Goal: Transaction & Acquisition: Subscribe to service/newsletter

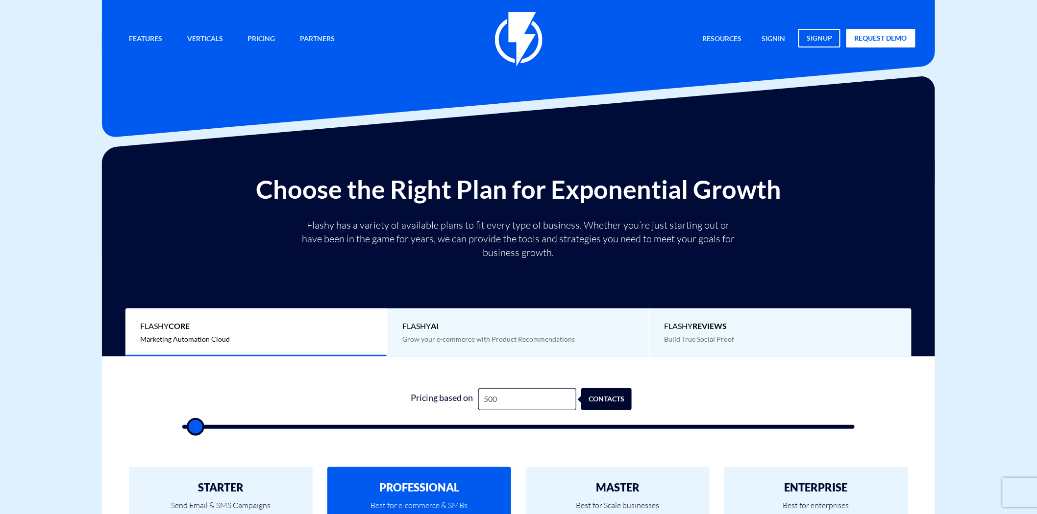
click at [479, 400] on input "500" at bounding box center [527, 400] width 98 height 22
click at [484, 398] on input "500" at bounding box center [527, 400] width 98 height 22
type input "5"
type input "500"
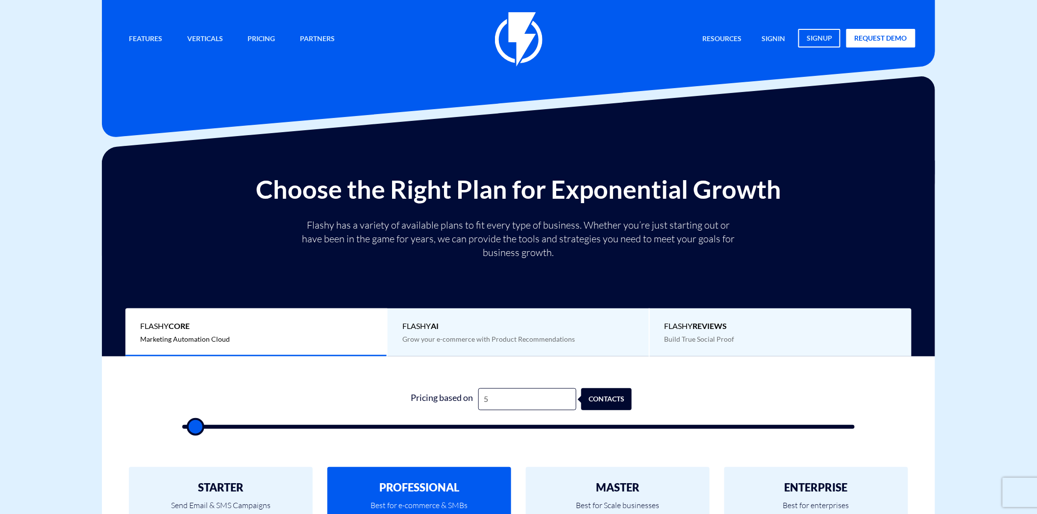
type input "51"
type input "500"
type input "510"
type input "500"
type input "5,100"
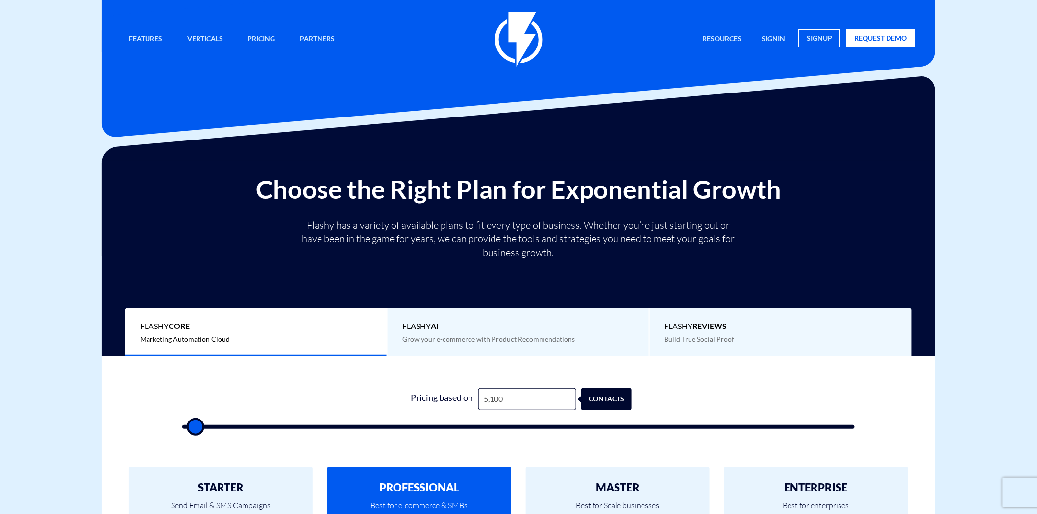
type input "5000"
type input "51,000"
type input "51000"
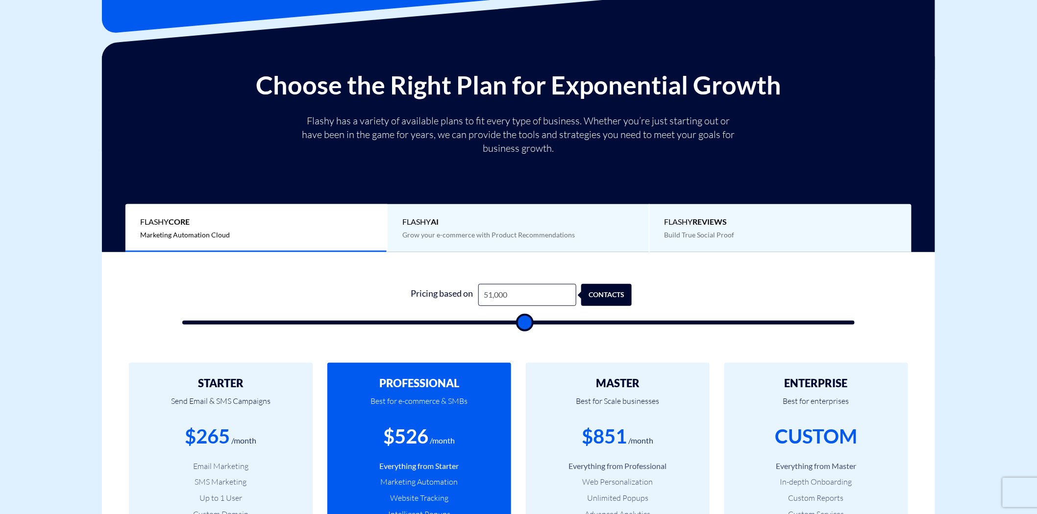
scroll to position [218, 0]
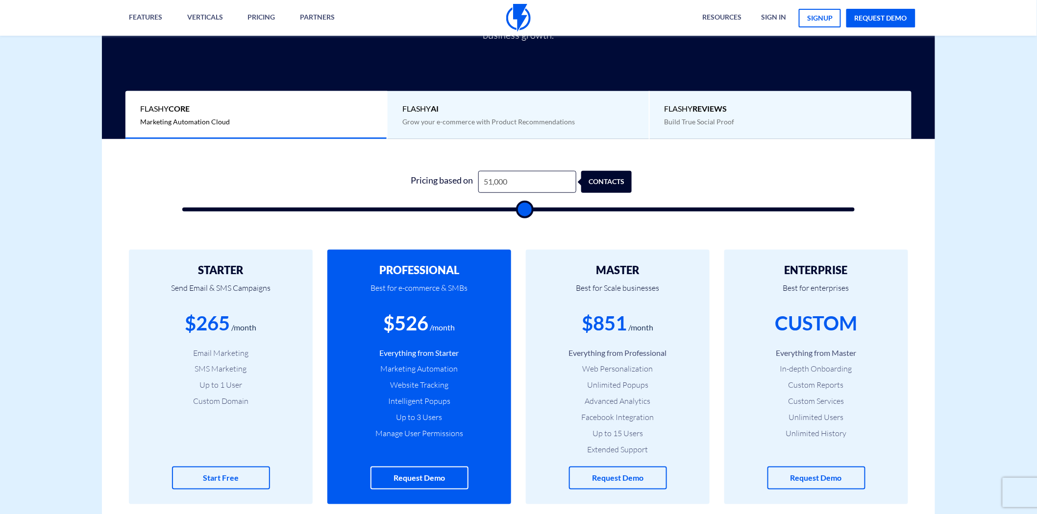
type input "51,000"
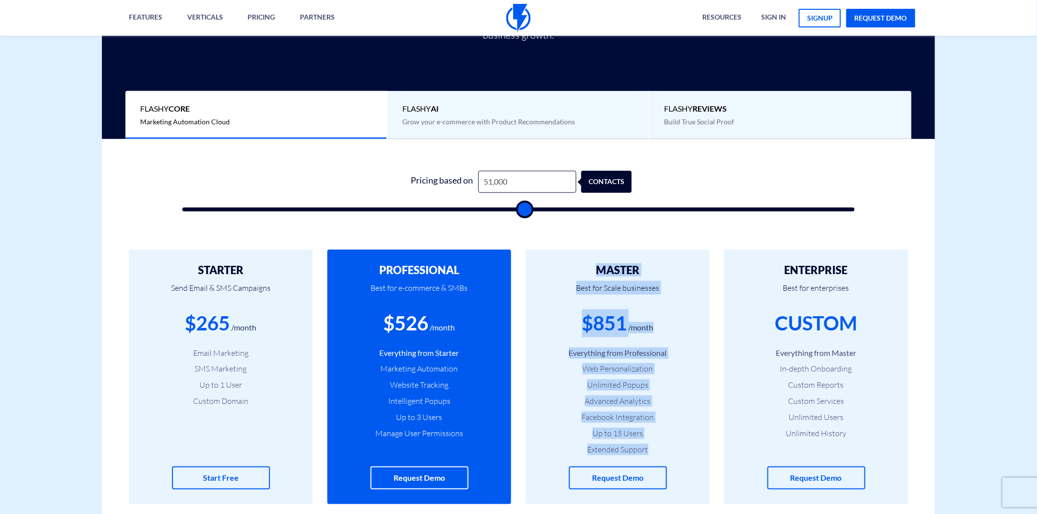
drag, startPoint x: 648, startPoint y: 453, endPoint x: 589, endPoint y: 271, distance: 190.9
click at [589, 271] on div "MASTER Best for Scale businesses $851 /month Everything from Professional Web P…" at bounding box center [618, 377] width 184 height 255
click at [589, 272] on h2 "MASTER" at bounding box center [617, 271] width 154 height 12
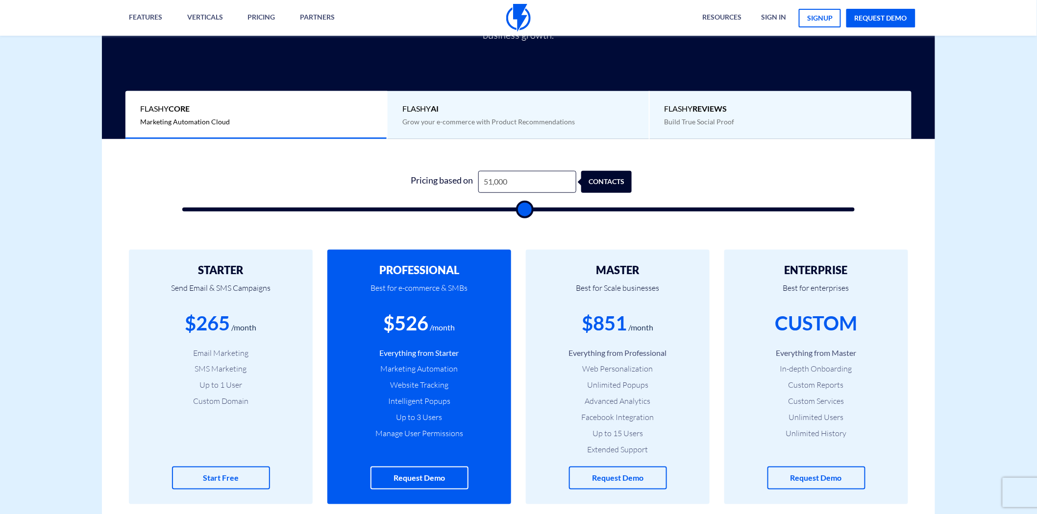
type input "50500"
type input "49,500"
type input "49500"
type input "48,500"
type input "48500"
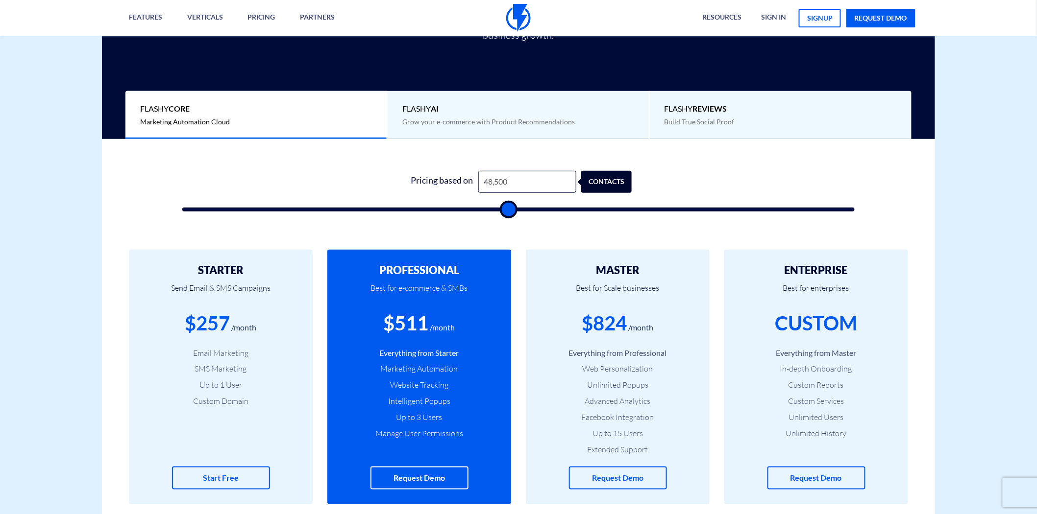
type input "47,000"
type input "47000"
type input "45,500"
type input "45500"
type input "44,000"
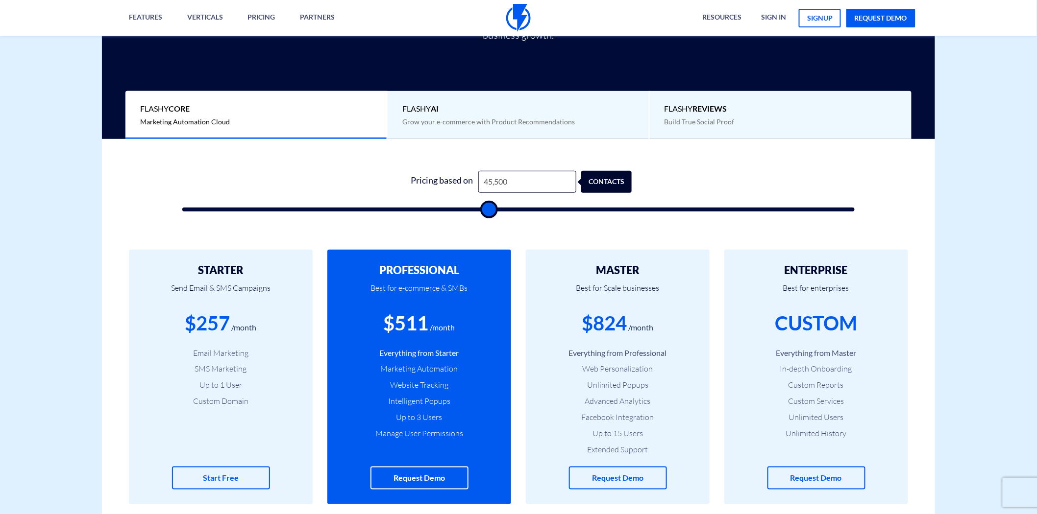
type input "44000"
type input "42,500"
type input "42500"
type input "40,500"
type input "40500"
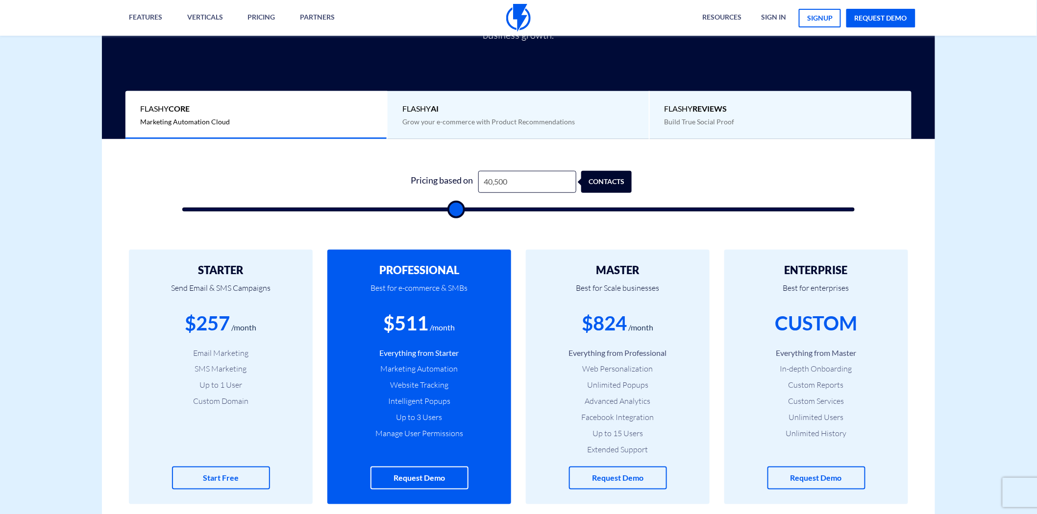
type input "39,000"
type input "39000"
type input "37,000"
type input "37000"
type input "35,500"
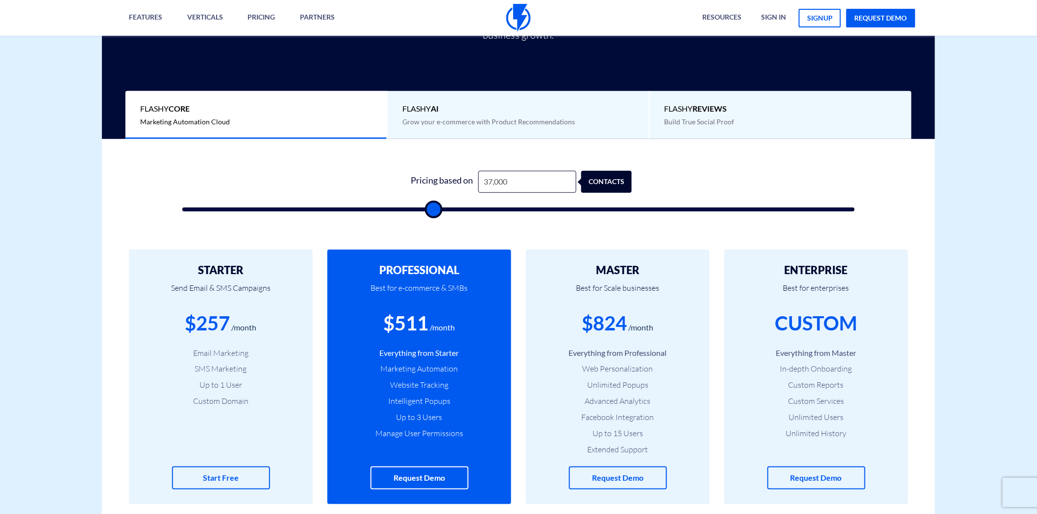
type input "35500"
type input "34,000"
type input "34000"
type input "32,500"
type input "32500"
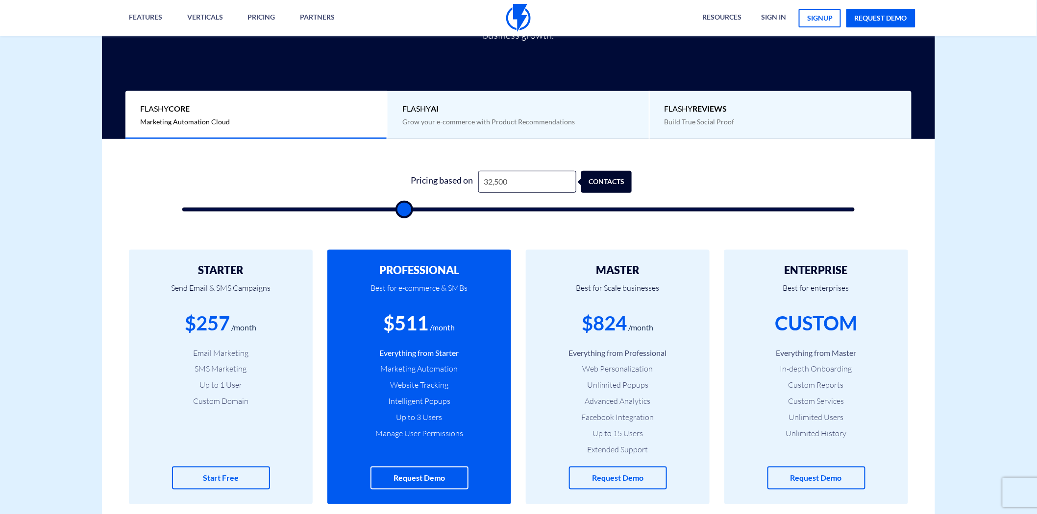
type input "31,500"
type input "31500"
type input "30,000"
type input "30000"
type input "28,500"
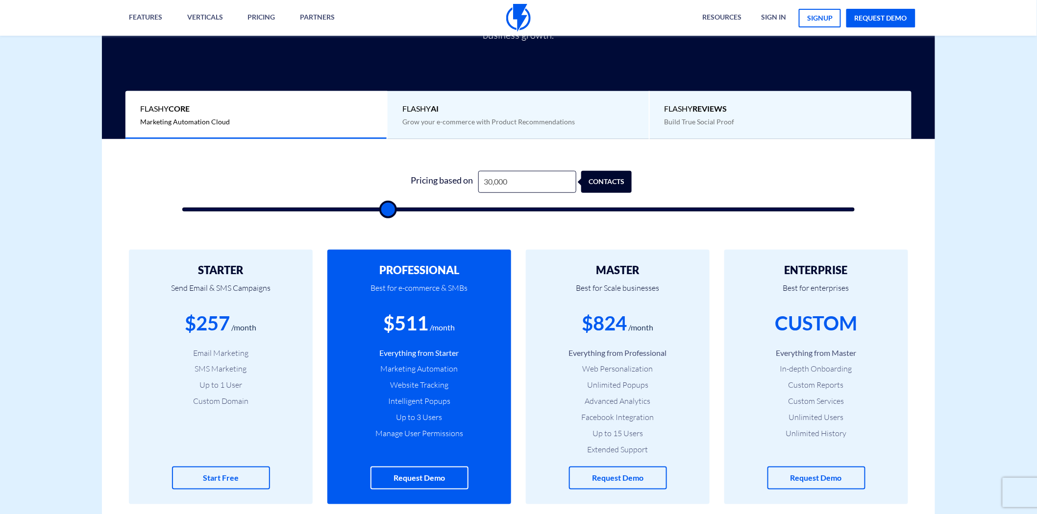
type input "28500"
type input "27,000"
type input "27000"
type input "25,500"
type input "25500"
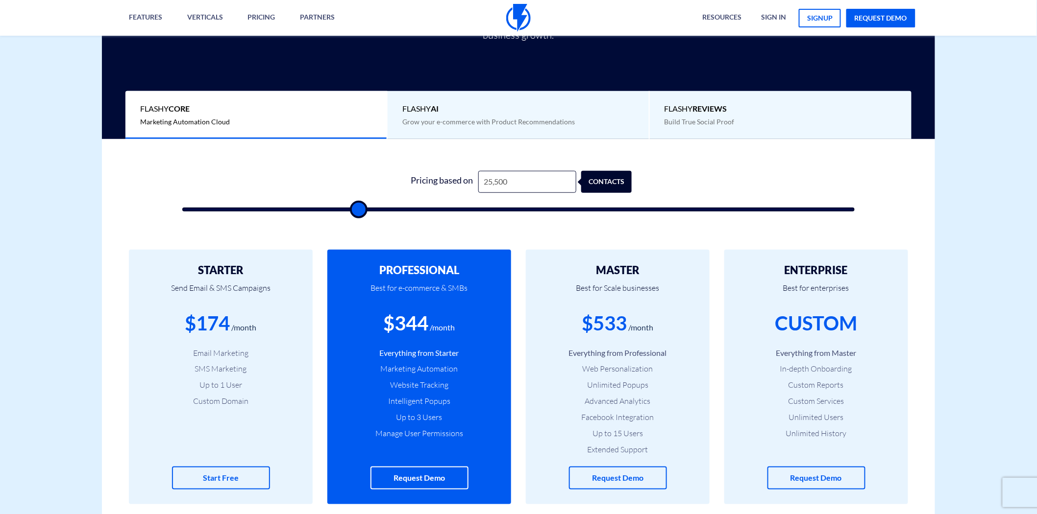
type input "24,000"
type input "24000"
type input "23,000"
type input "23000"
type input "22,000"
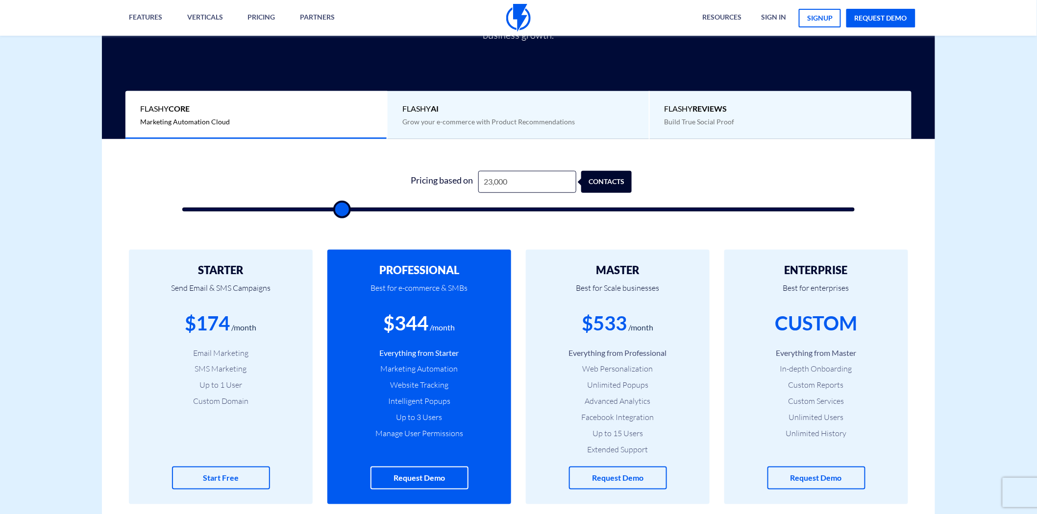
type input "22000"
type input "21,500"
type input "21500"
type input "20,000"
type input "20000"
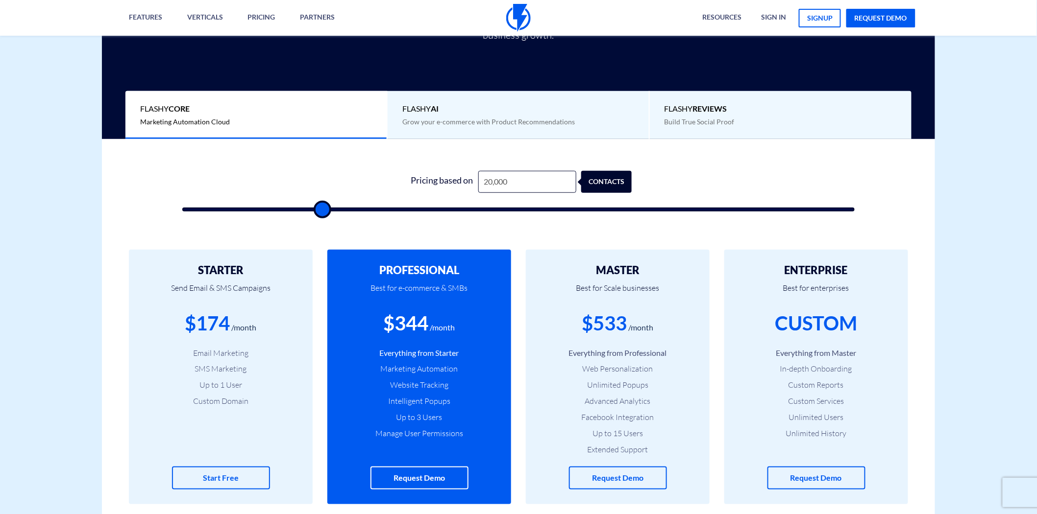
type input "16,500"
type input "16500"
type input "15,500"
type input "15500"
type input "13,000"
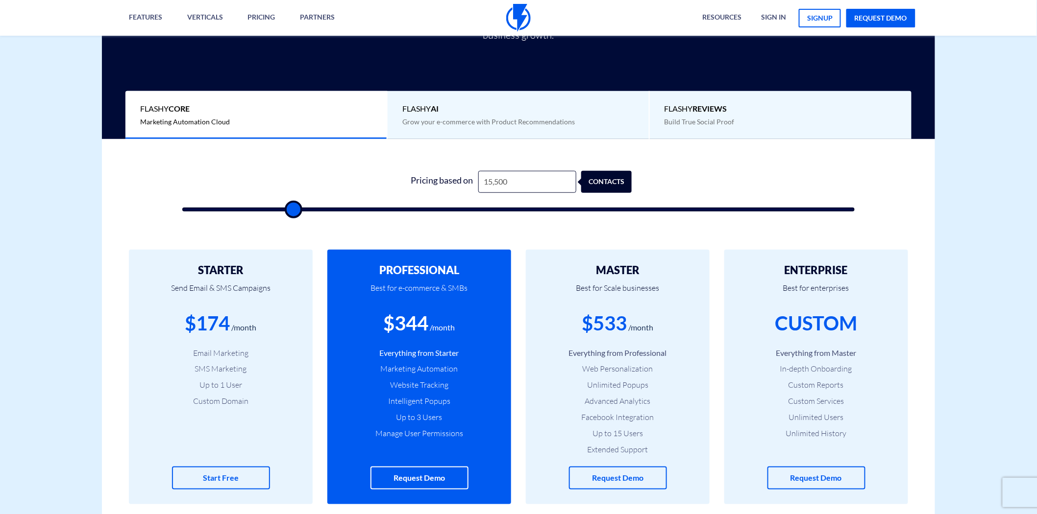
type input "13000"
type input "12,000"
type input "12000"
type input "11,000"
type input "11000"
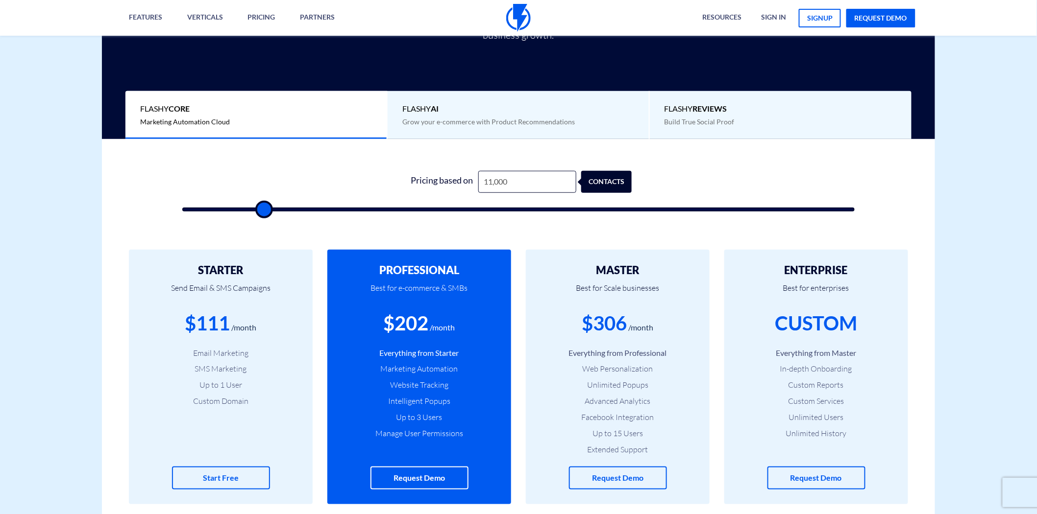
type input "10,000"
type input "10000"
type input "9,500"
type input "9500"
type input "9,000"
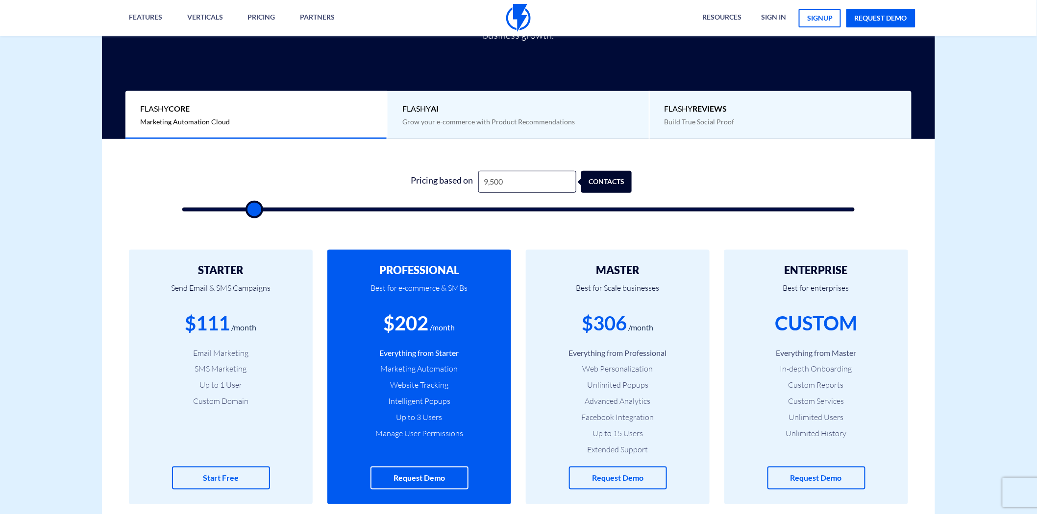
type input "9000"
type input "9,500"
type input "9500"
type input "11,000"
type input "11000"
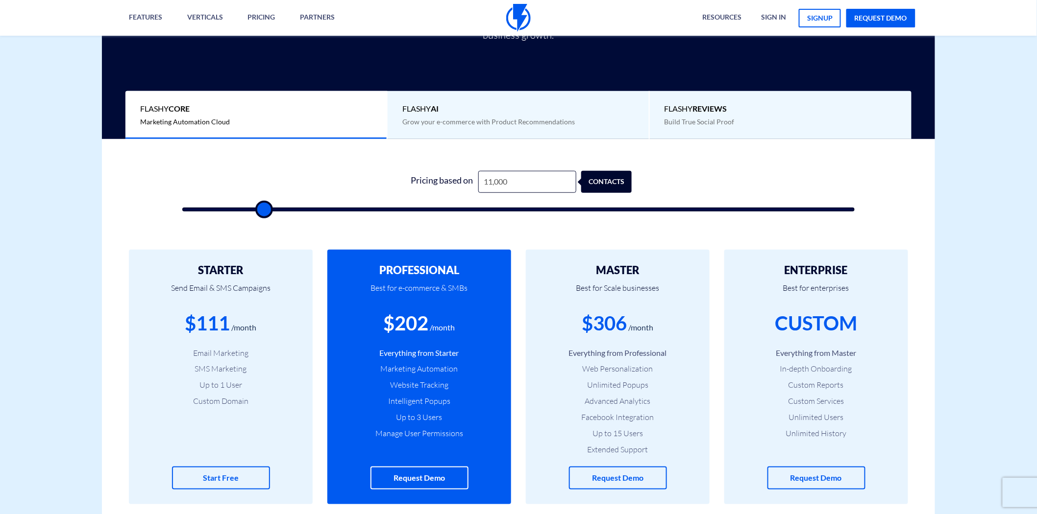
type input "14,000"
type input "14000"
type input "18,500"
type input "18500"
type input "24,000"
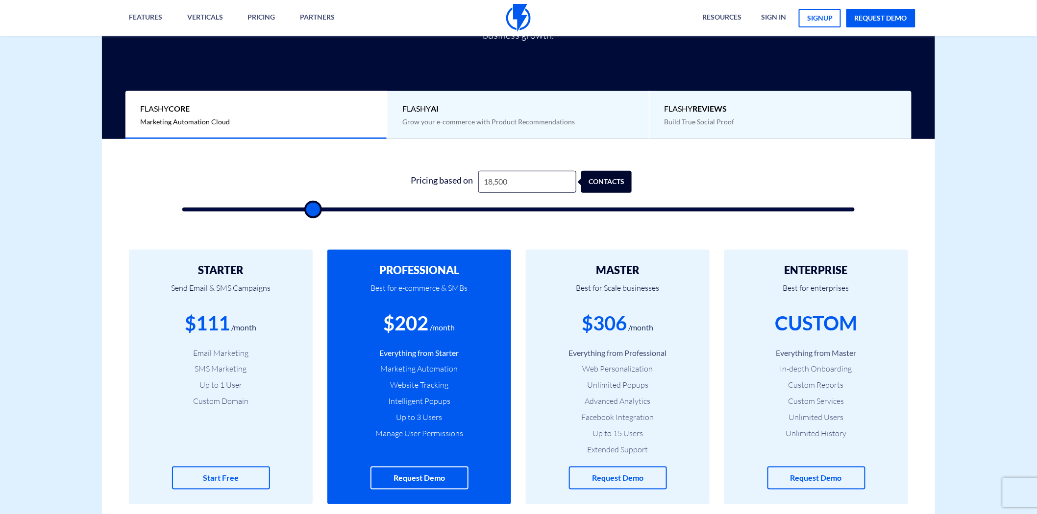
type input "24000"
type input "29,000"
type input "29000"
type input "31,500"
type input "31500"
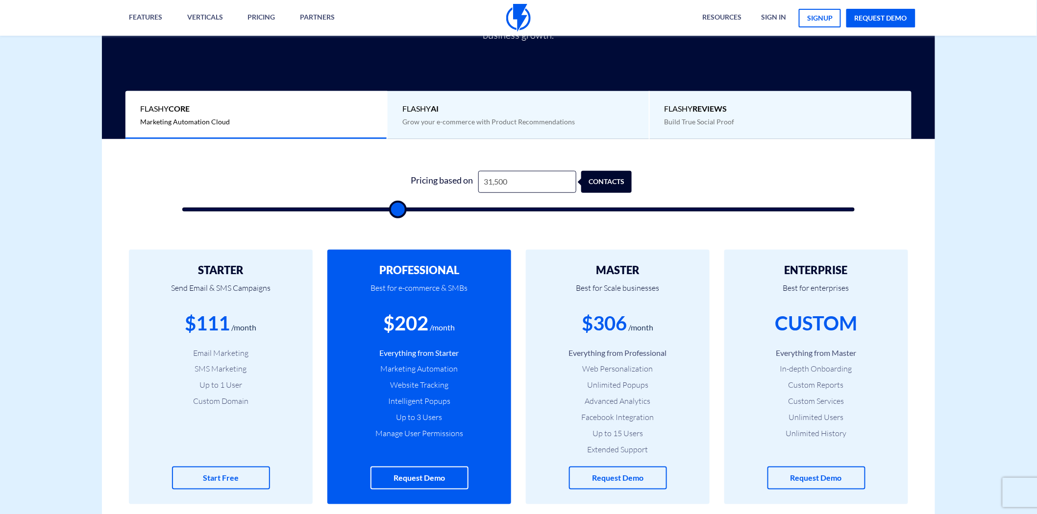
type input "33,000"
type input "33000"
type input "35,000"
type input "35000"
type input "36,000"
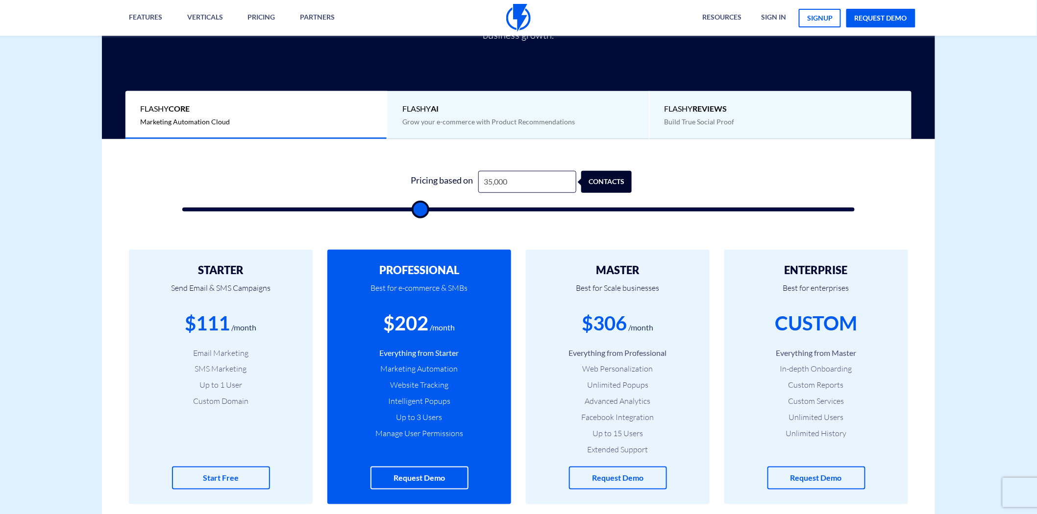
type input "36000"
type input "36,500"
type input "36500"
type input "38,000"
type input "38000"
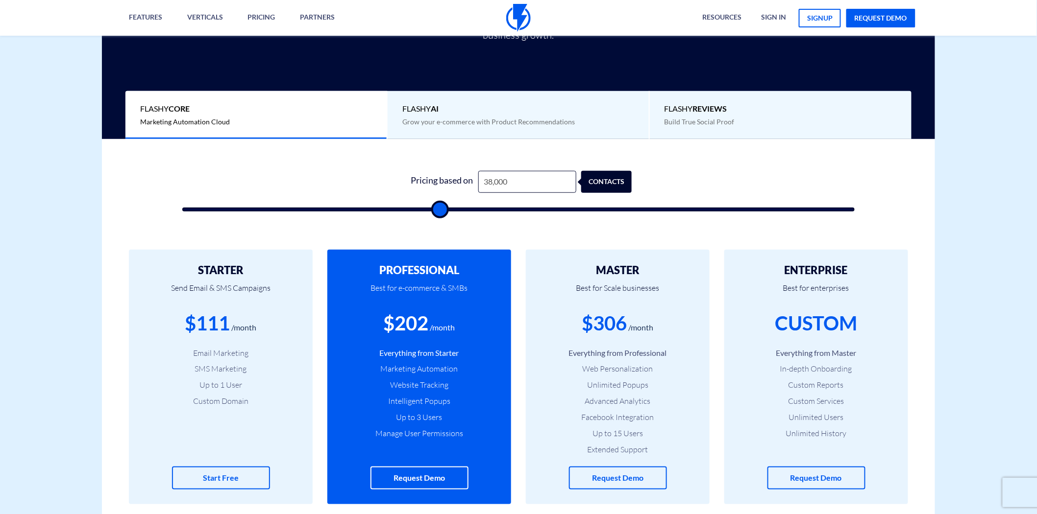
type input "38,500"
type input "38500"
type input "39,500"
type input "39500"
type input "40,000"
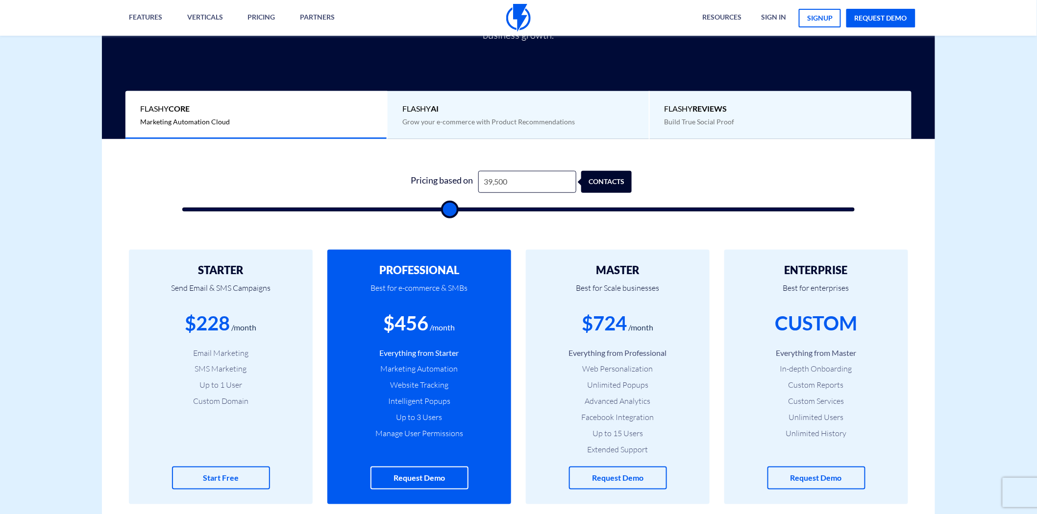
type input "40000"
type input "40,500"
type input "40500"
type input "41,500"
type input "41500"
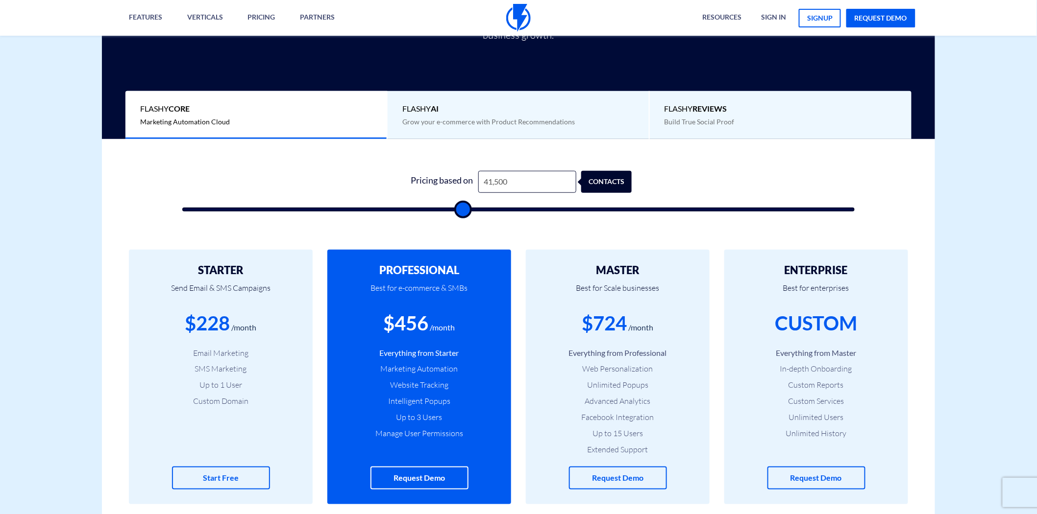
type input "42,500"
type input "42500"
type input "43,000"
type input "43000"
type input "43,500"
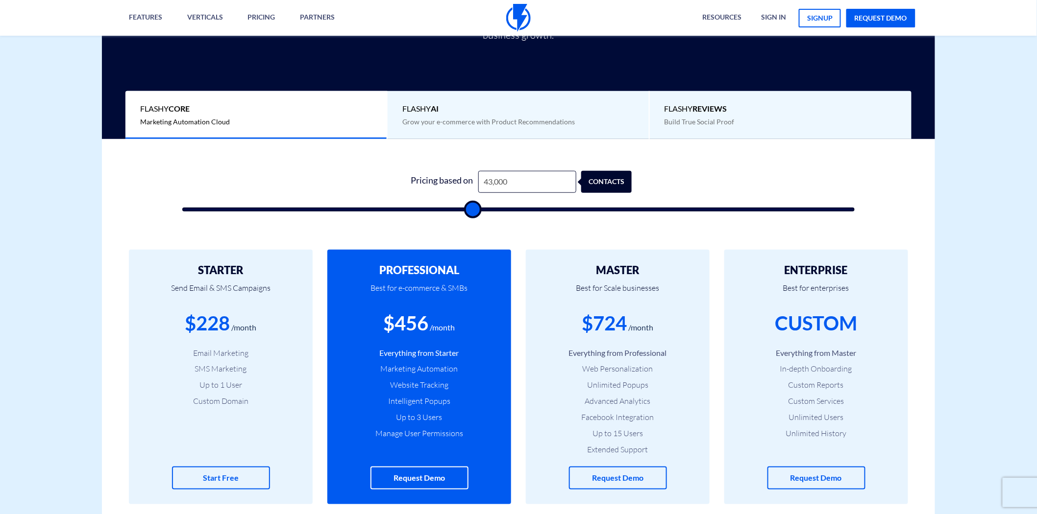
type input "43500"
type input "44,000"
type input "44000"
type input "44,500"
type input "44500"
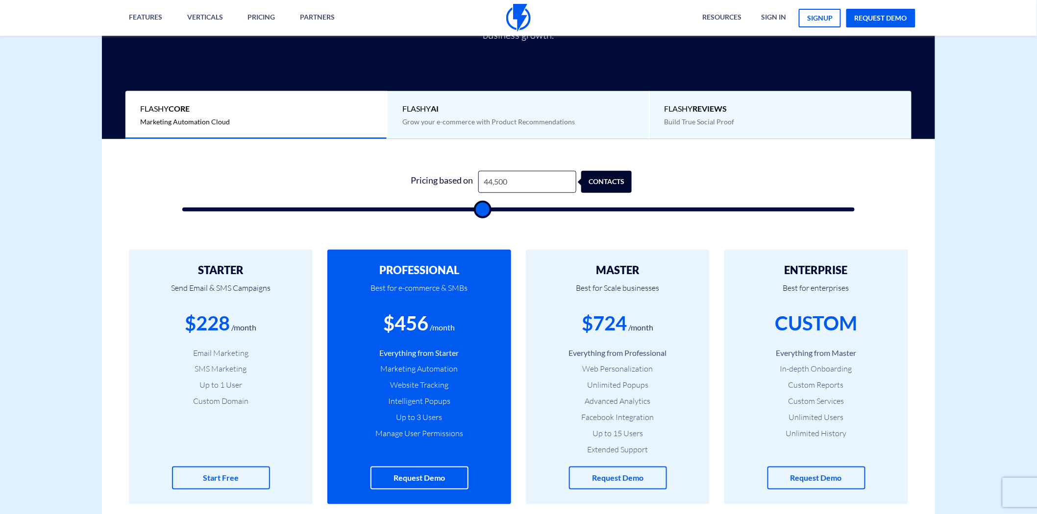
type input "45,000"
type input "45000"
type input "45,500"
type input "45500"
type input "46,000"
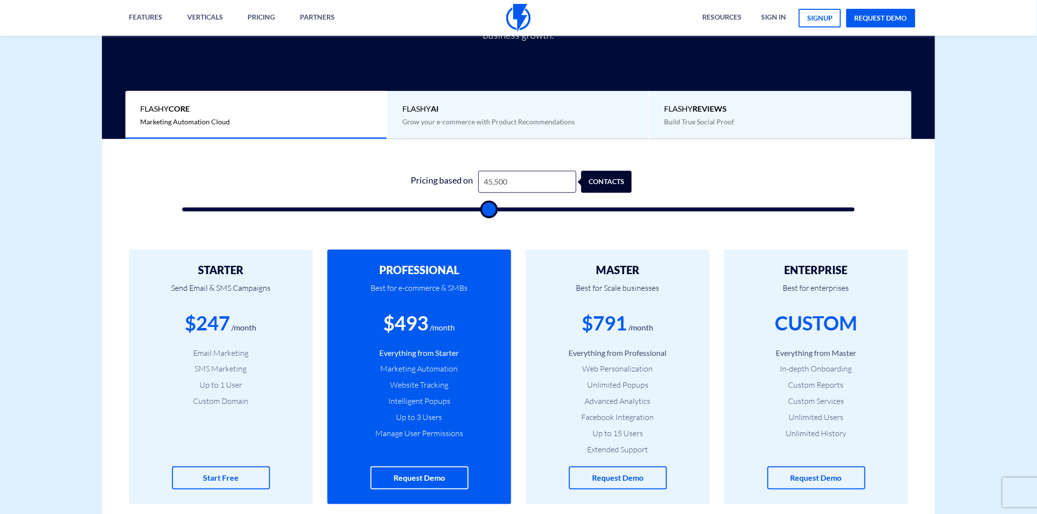
type input "46000"
type input "46,500"
type input "46500"
type input "47,000"
type input "47000"
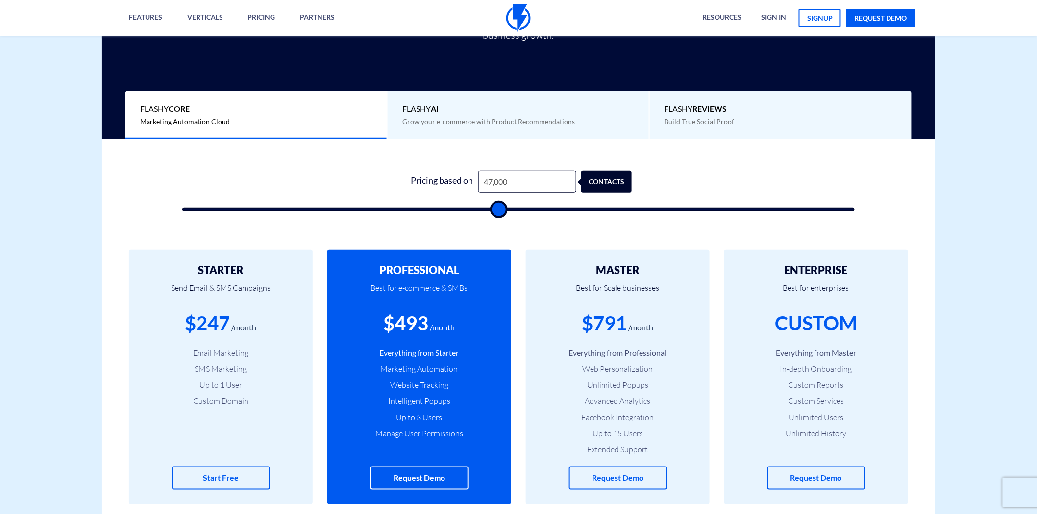
type input "47,500"
type input "47500"
type input "48,000"
drag, startPoint x: 526, startPoint y: 211, endPoint x: 504, endPoint y: 228, distance: 28.6
type input "48000"
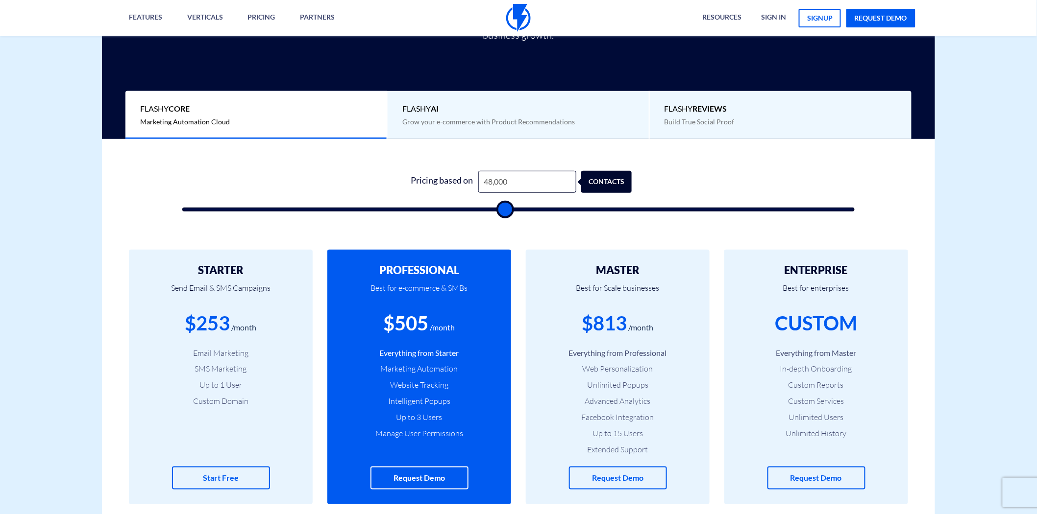
click at [504, 212] on input "range" at bounding box center [518, 210] width 672 height 4
click at [489, 180] on input "48,000" at bounding box center [527, 182] width 98 height 22
type input "5"
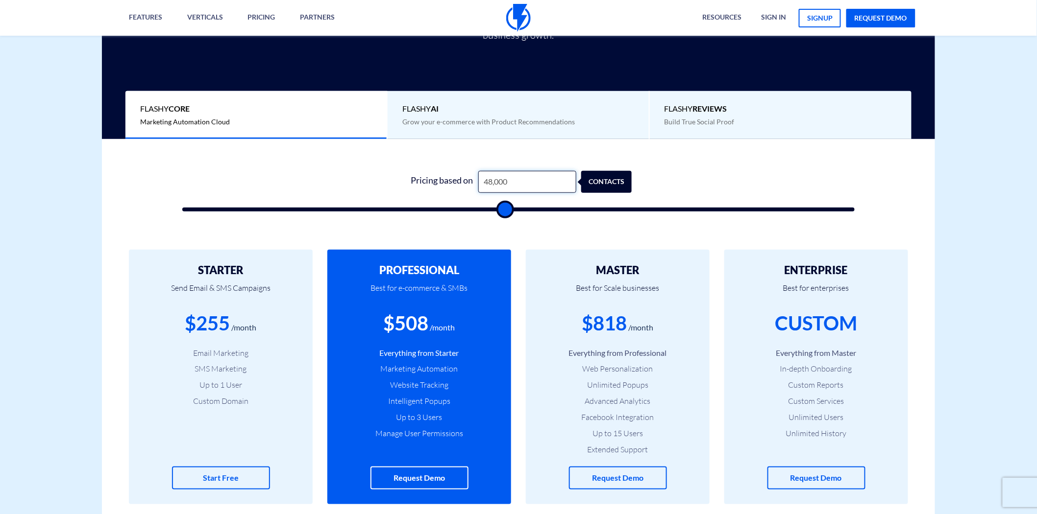
type input "500"
type input "57"
type input "500"
type input "570"
type input "500"
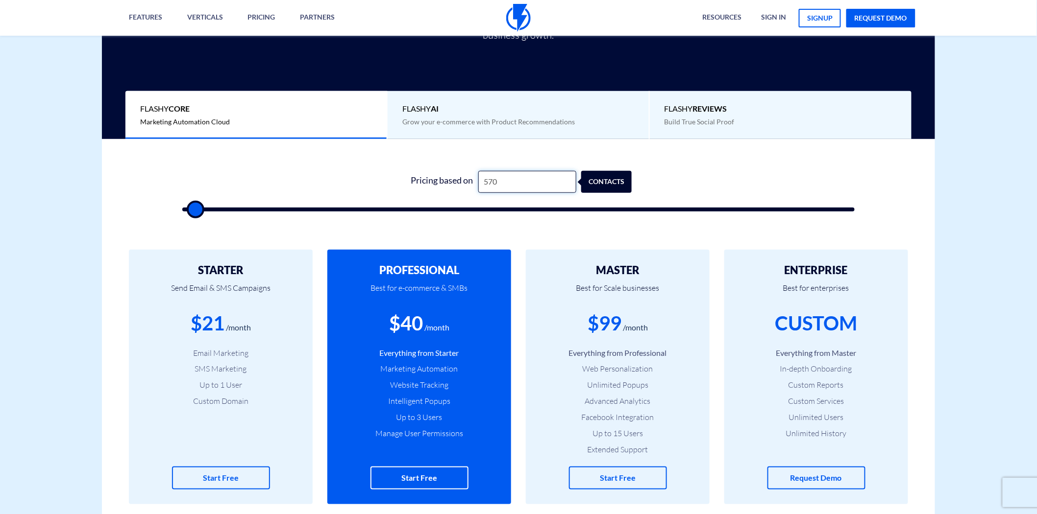
type input "5,700"
type input "5500"
type input "57,000"
type input "57000"
type input "57,000"
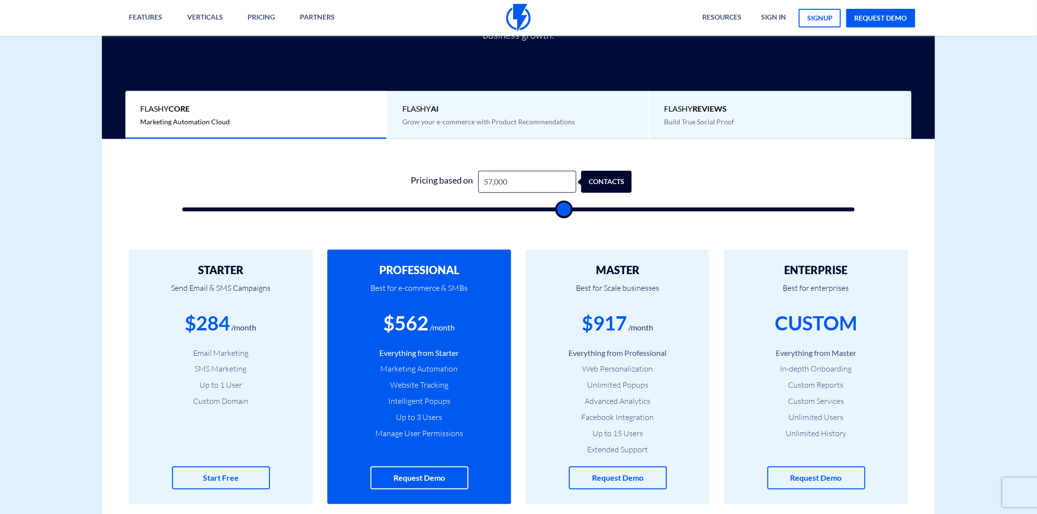
click at [603, 323] on div "$917" at bounding box center [604, 324] width 45 height 28
type input "57000"
type input "56,000"
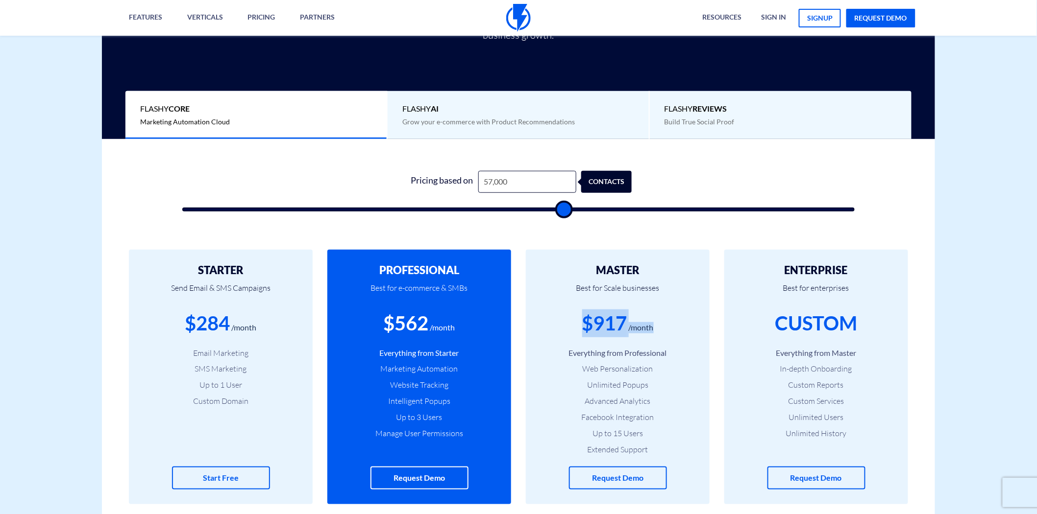
type input "56000"
type input "55,000"
type input "55000"
type input "54,500"
type input "54500"
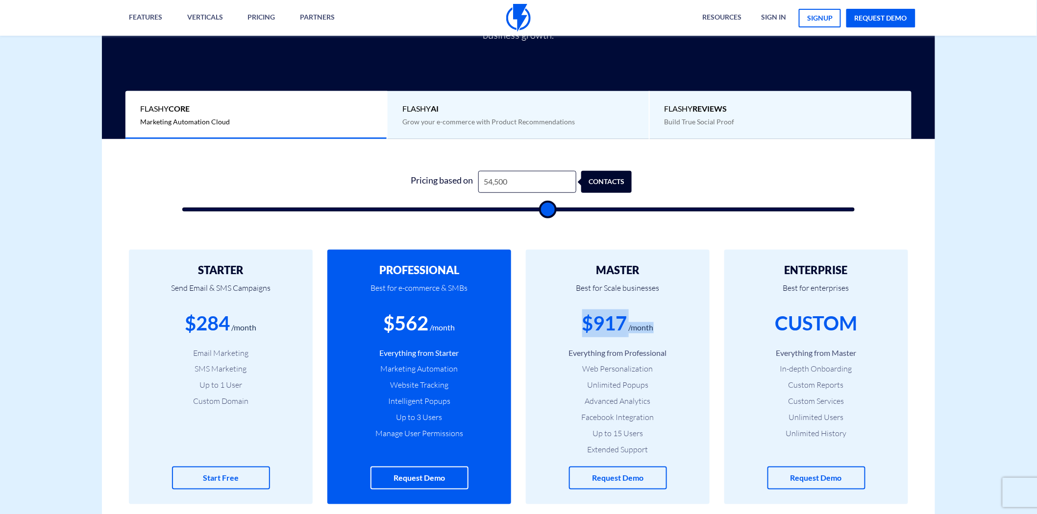
type input "54,000"
type input "54000"
type input "53,500"
type input "53500"
type input "52,500"
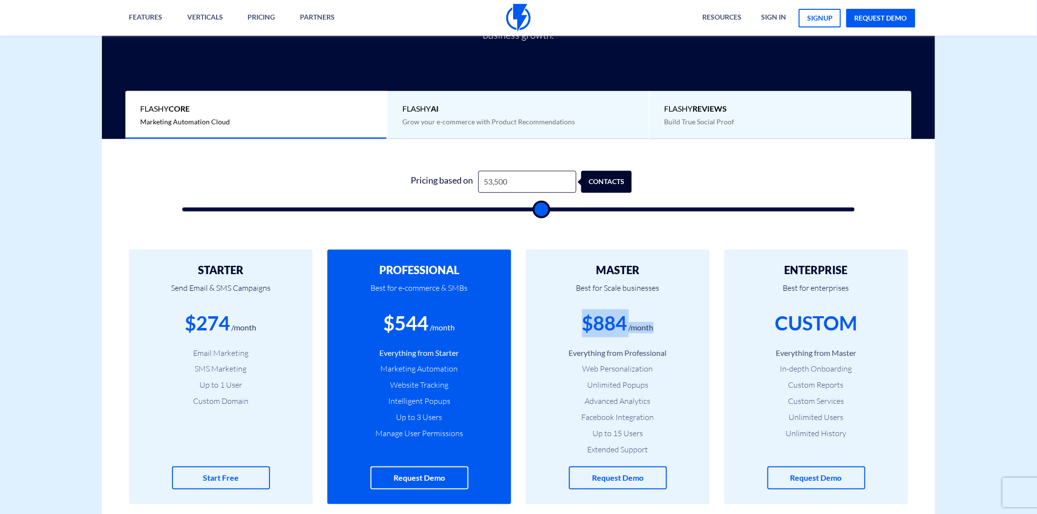
type input "52500"
type input "52,000"
type input "52000"
type input "51,500"
type input "51500"
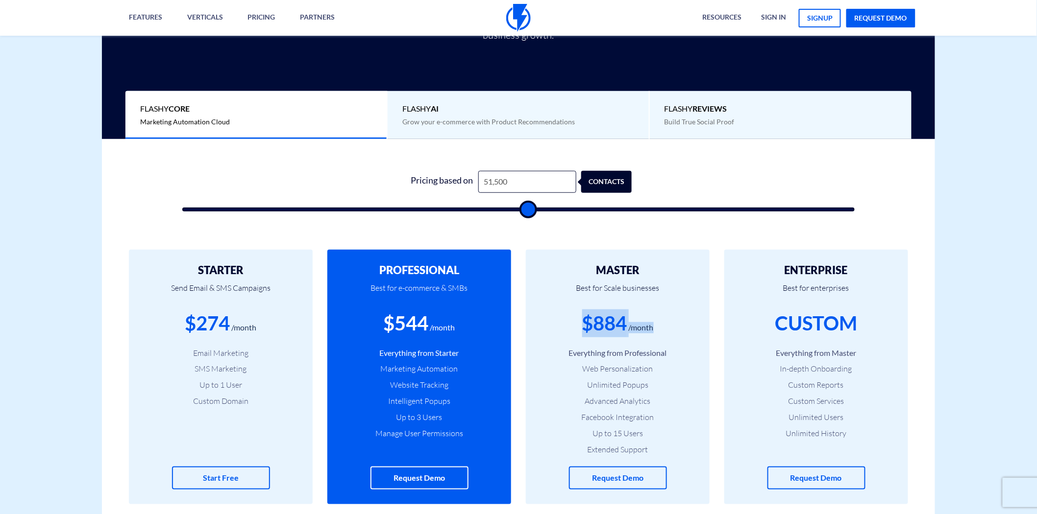
type input "51,000"
type input "51000"
type input "50,500"
type input "50500"
type input "50,000"
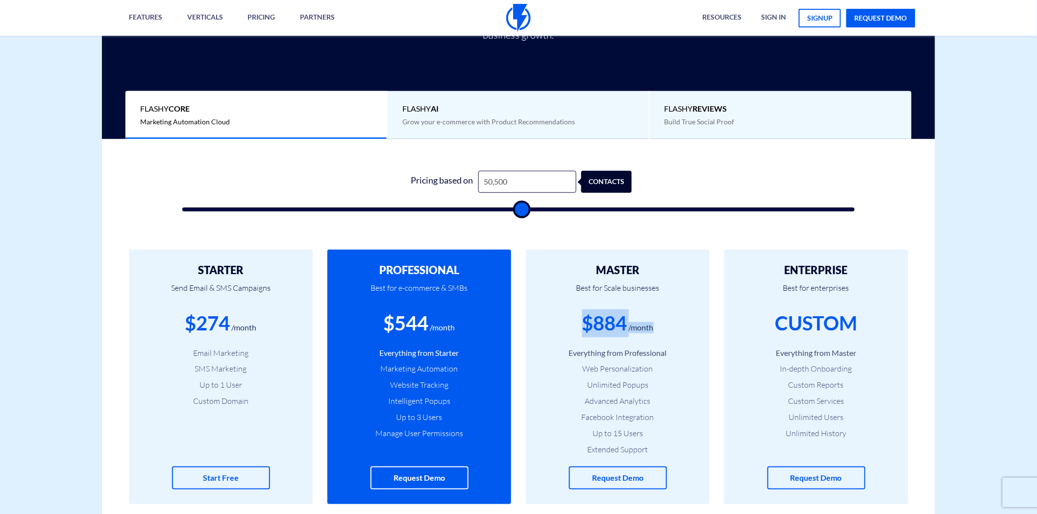
type input "50000"
type input "49,500"
type input "49500"
type input "49,000"
type input "49000"
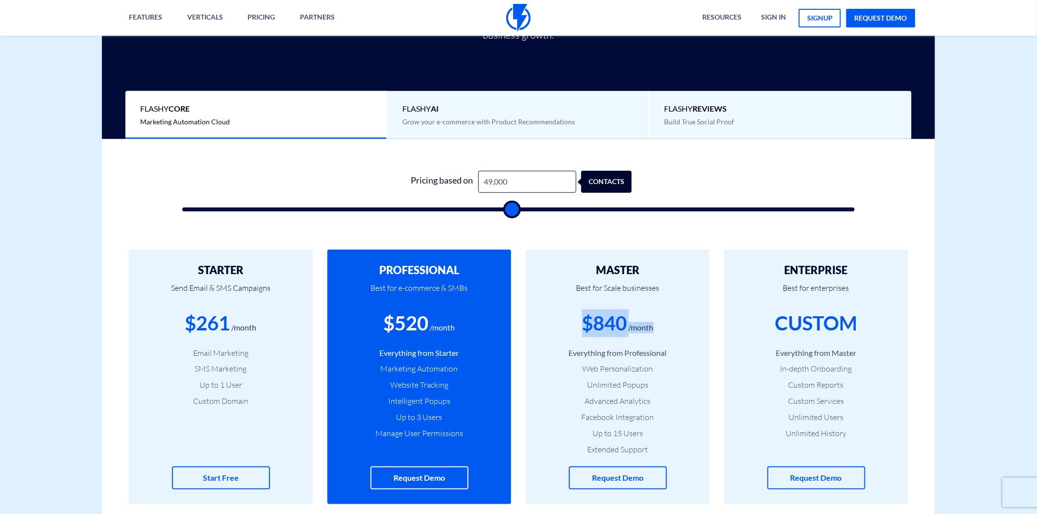
type input "48,500"
type input "48500"
type input "48,000"
type input "48000"
type input "47,500"
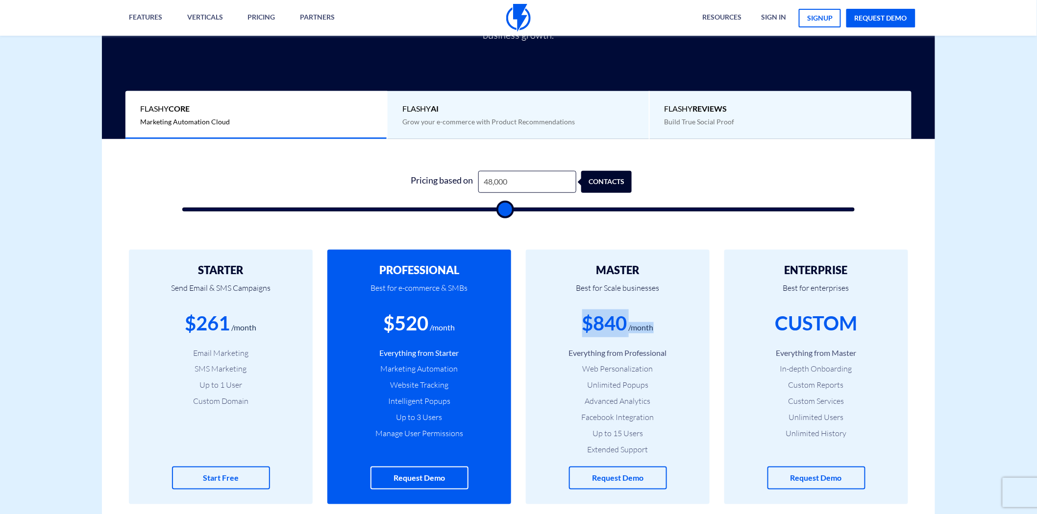
type input "47500"
type input "47,000"
type input "47000"
type input "46,500"
type input "46500"
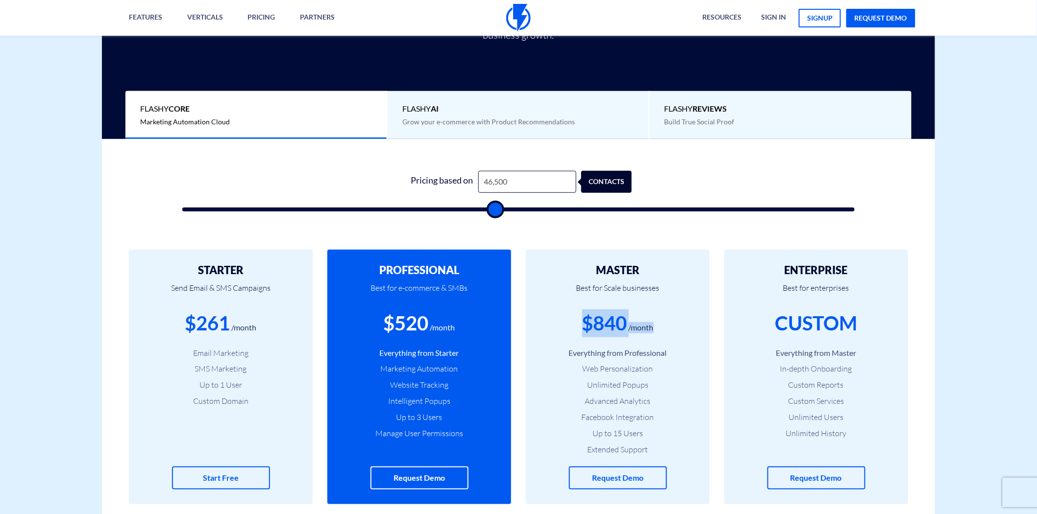
type input "46,000"
type input "46000"
type input "45,500"
type input "45500"
type input "45,000"
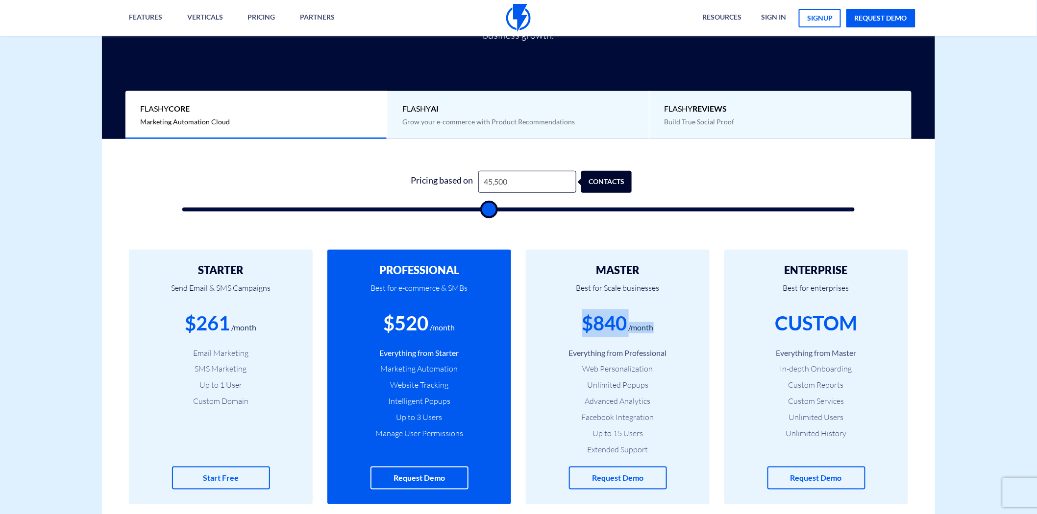
type input "45000"
type input "44,500"
type input "44500"
type input "44,000"
type input "44000"
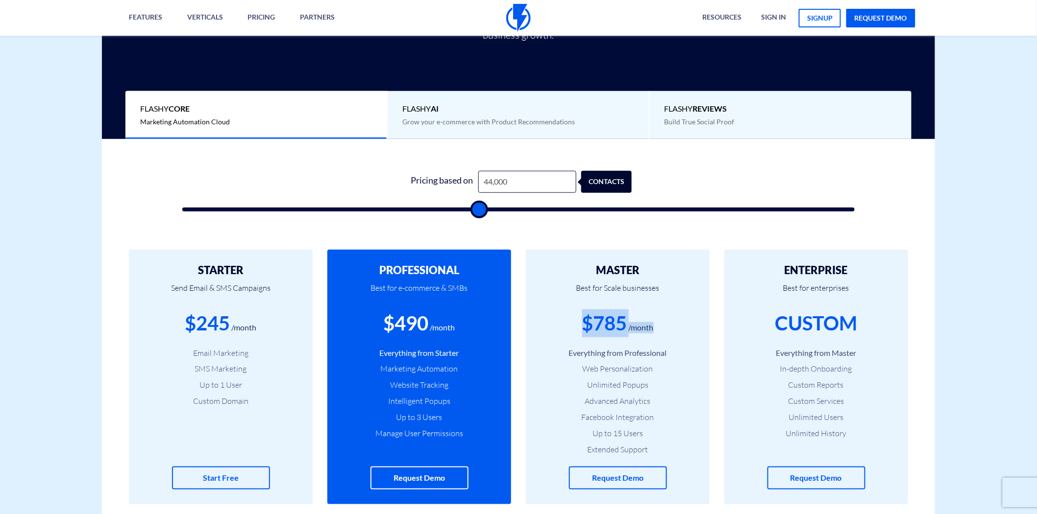
type input "43,500"
type input "43500"
type input "43,000"
type input "43000"
type input "42,500"
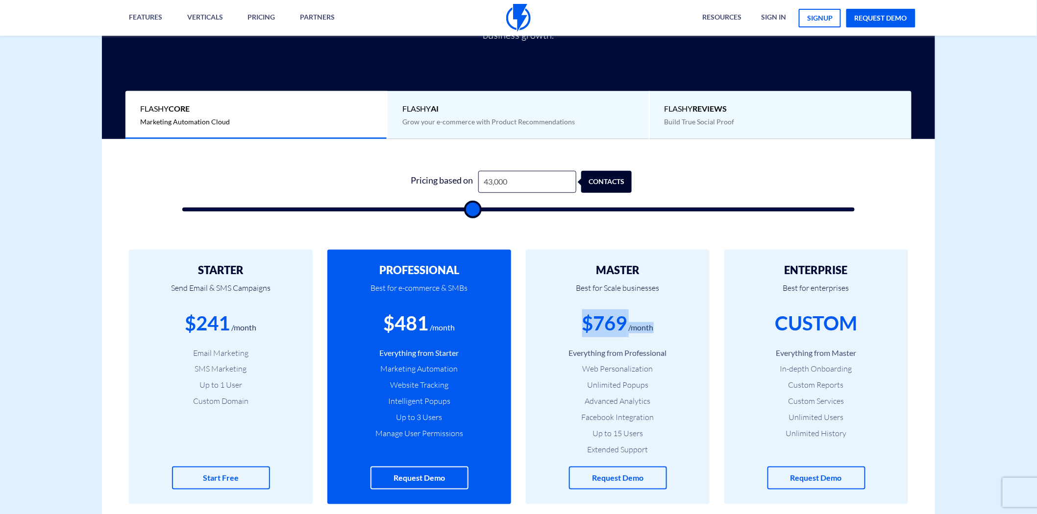
type input "42500"
type input "42,000"
type input "42000"
type input "41,500"
type input "41500"
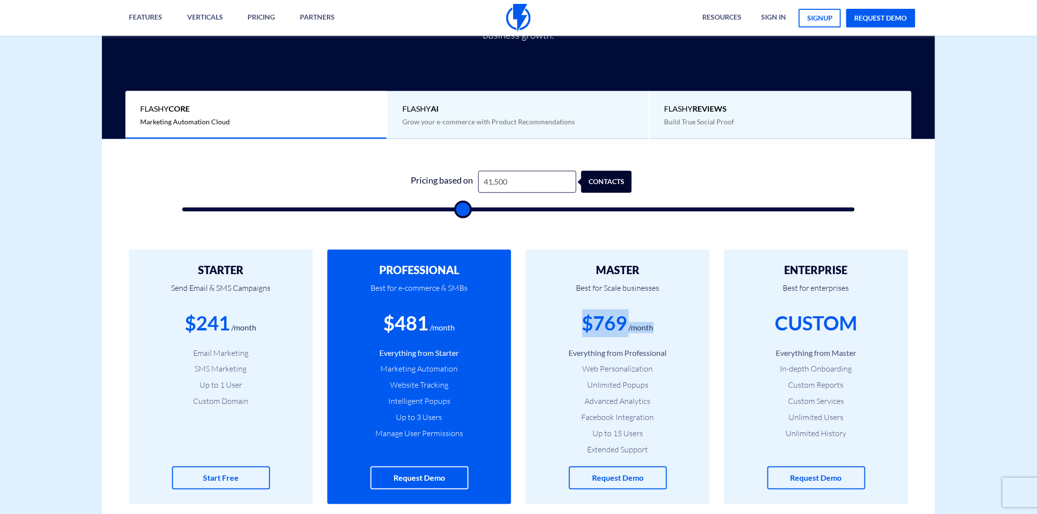
type input "41,000"
type input "41000"
drag, startPoint x: 565, startPoint y: 209, endPoint x: 322, endPoint y: 212, distance: 243.0
click at [322, 212] on input "range" at bounding box center [518, 210] width 672 height 4
click at [501, 183] on input "20,000" at bounding box center [527, 182] width 98 height 22
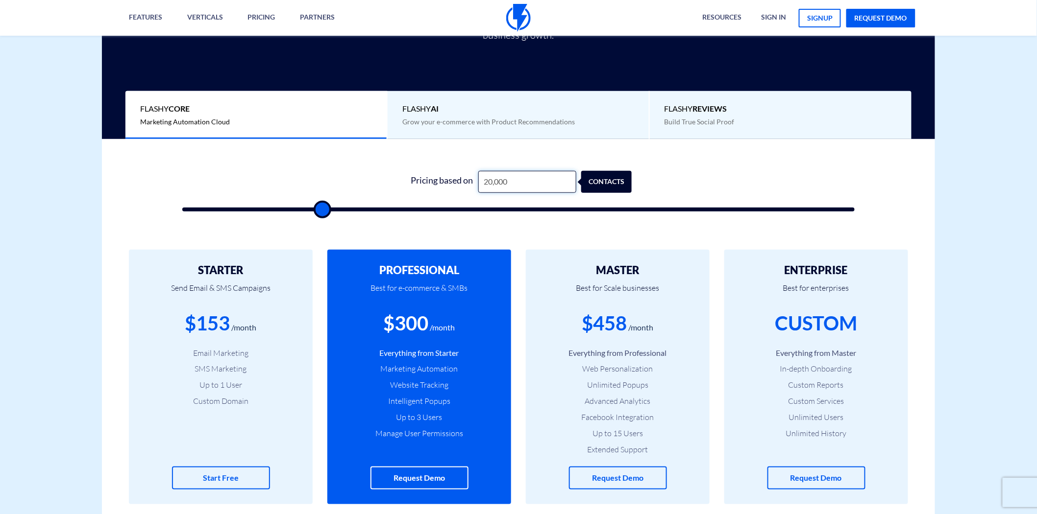
click at [501, 183] on input "20,000" at bounding box center [527, 182] width 98 height 22
click at [523, 184] on input "20,000" at bounding box center [527, 182] width 98 height 22
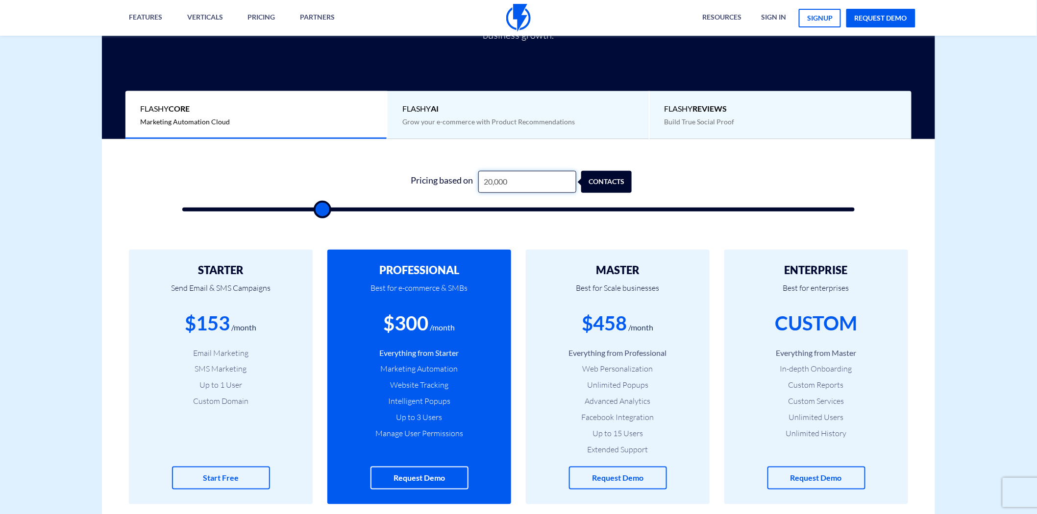
click at [523, 184] on input "20,000" at bounding box center [527, 182] width 98 height 22
click at [516, 229] on div "1 Pricing based on 20,000 contacts" at bounding box center [518, 188] width 692 height 84
click at [512, 179] on input "20,000" at bounding box center [527, 182] width 98 height 22
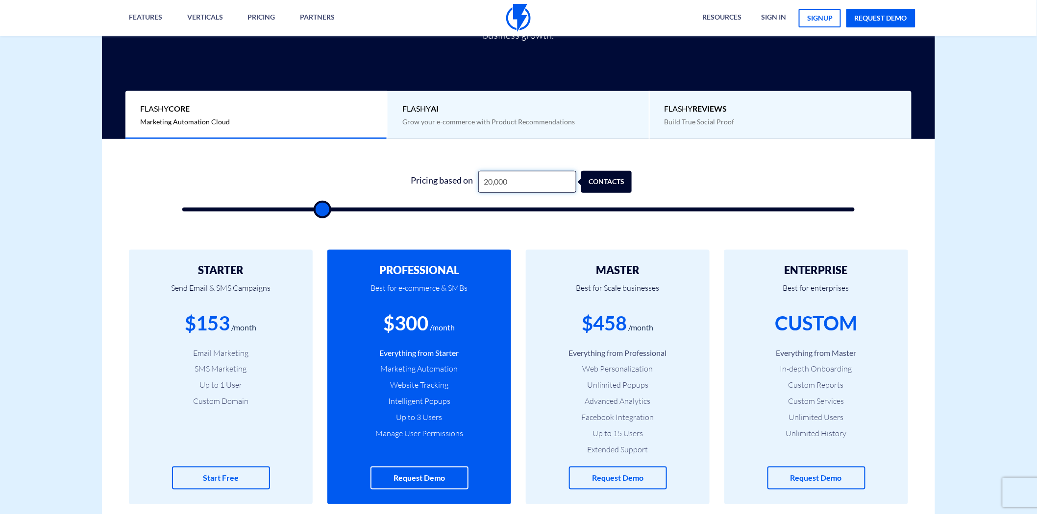
click at [512, 179] on input "20,000" at bounding box center [527, 182] width 98 height 22
click at [518, 182] on input "20,000" at bounding box center [527, 182] width 98 height 22
